Goal: Entertainment & Leisure: Consume media (video, audio)

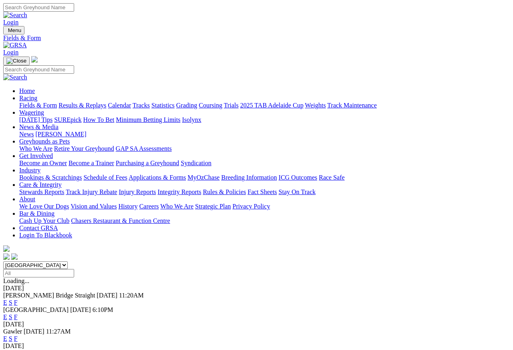
click at [46, 261] on select "South Australia New South Wales Northern Territory Queensland Tasmania Victoria…" at bounding box center [35, 265] width 64 height 8
select select "NT"
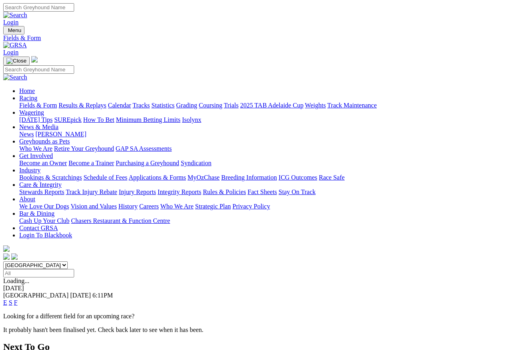
click at [7, 299] on link "E" at bounding box center [5, 302] width 4 height 7
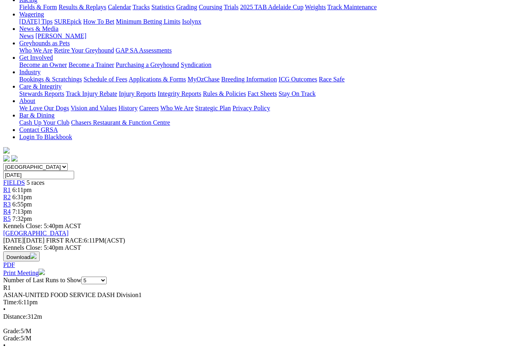
scroll to position [115, 0]
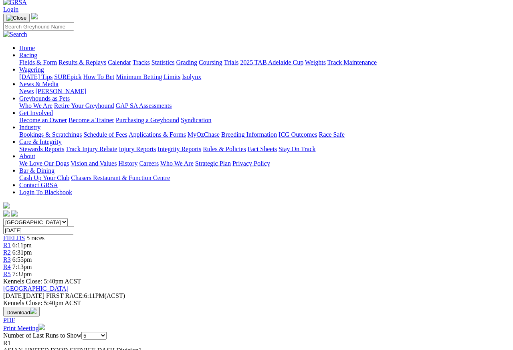
scroll to position [43, 0]
click at [11, 248] on span "R2" at bounding box center [7, 251] width 8 height 7
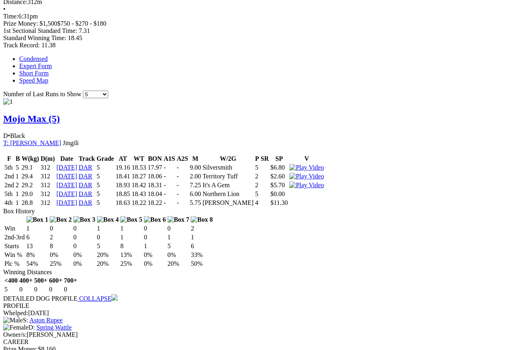
scroll to position [449, 0]
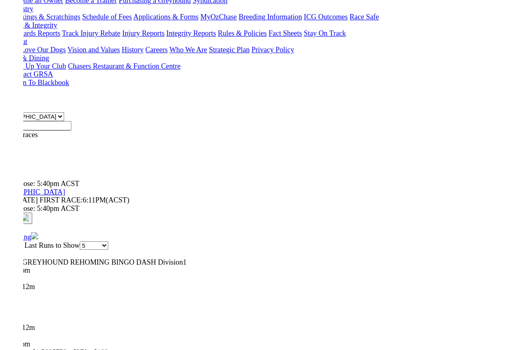
scroll to position [463, 0]
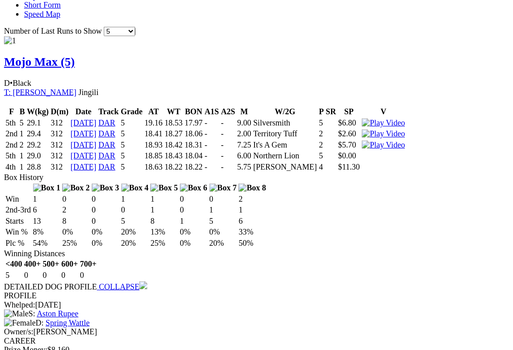
scroll to position [460, 0]
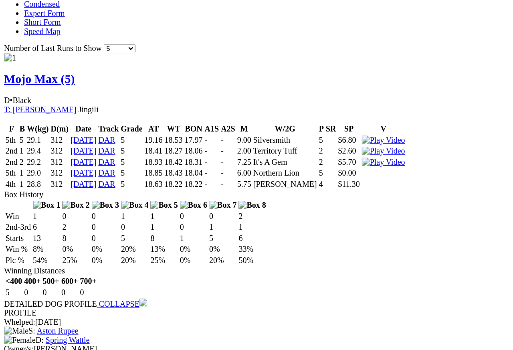
scroll to position [447, 0]
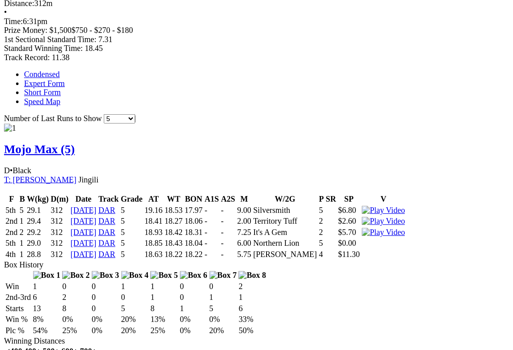
scroll to position [444, 0]
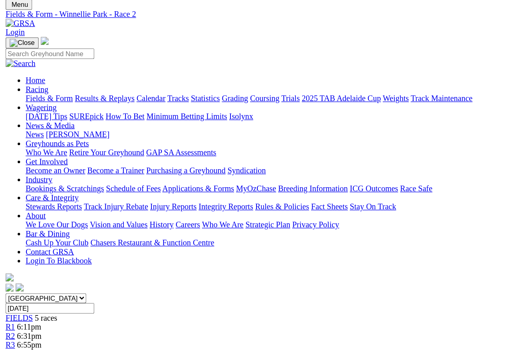
scroll to position [26, 0]
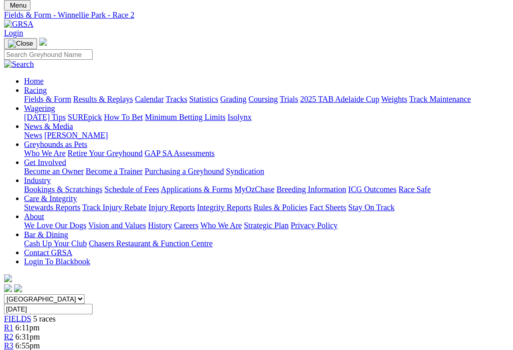
click at [11, 258] on span "R1" at bounding box center [7, 261] width 8 height 7
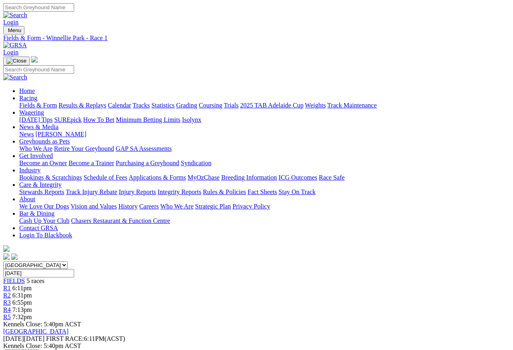
click at [11, 299] on span "R3" at bounding box center [7, 302] width 8 height 7
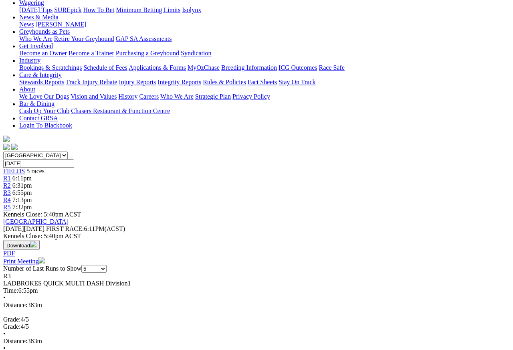
scroll to position [102, 0]
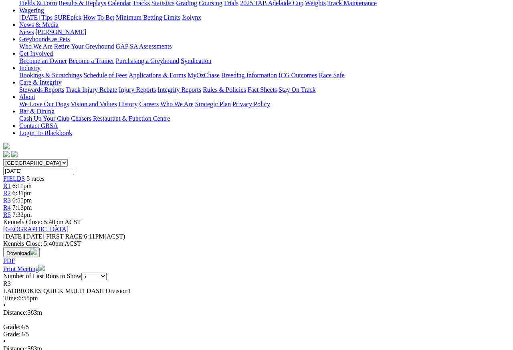
click at [11, 204] on span "R4" at bounding box center [7, 207] width 8 height 7
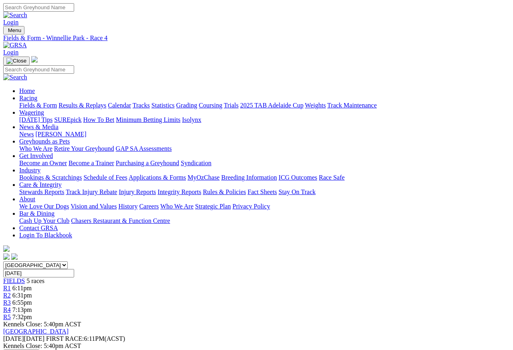
click at [11, 311] on link "R5" at bounding box center [7, 316] width 8 height 7
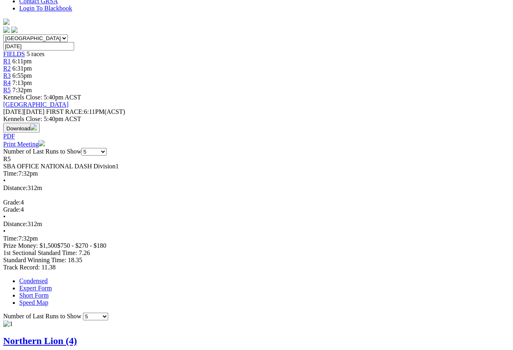
scroll to position [212, 0]
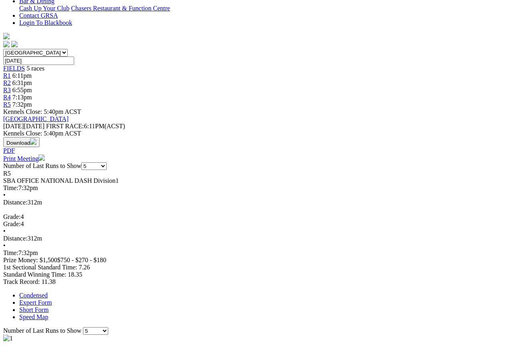
click at [52, 299] on link "Expert Form" at bounding box center [35, 302] width 32 height 7
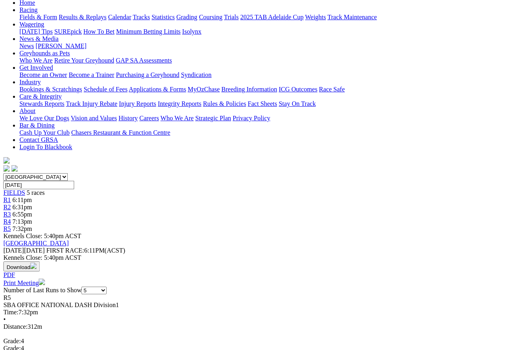
scroll to position [0, 8]
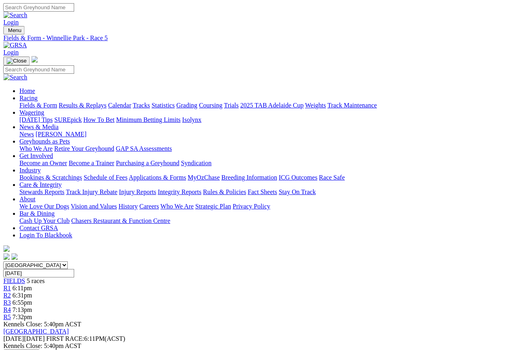
click at [11, 306] on span "R4" at bounding box center [7, 309] width 8 height 7
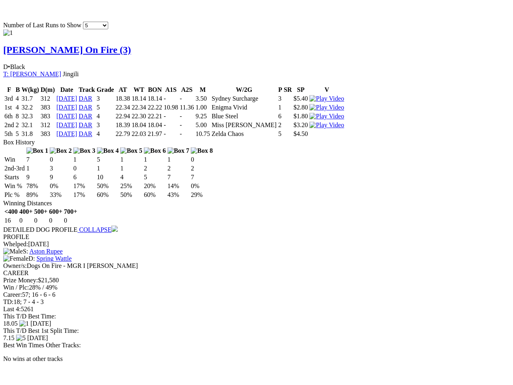
scroll to position [541, 0]
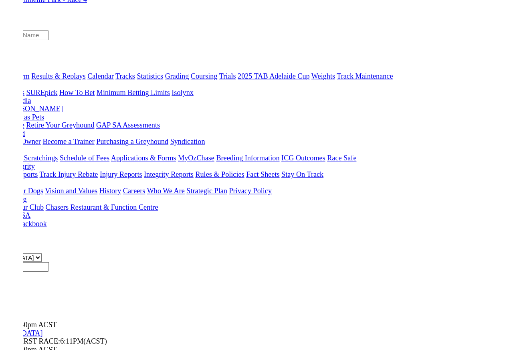
scroll to position [0, 0]
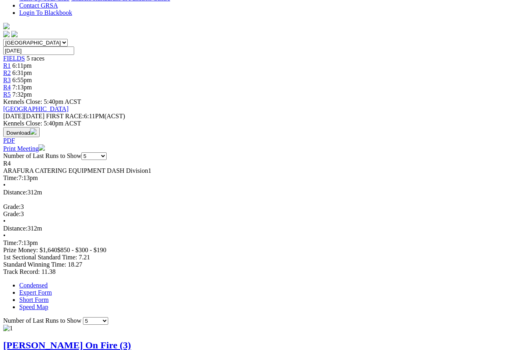
scroll to position [267, 0]
